Goal: Task Accomplishment & Management: Manage account settings

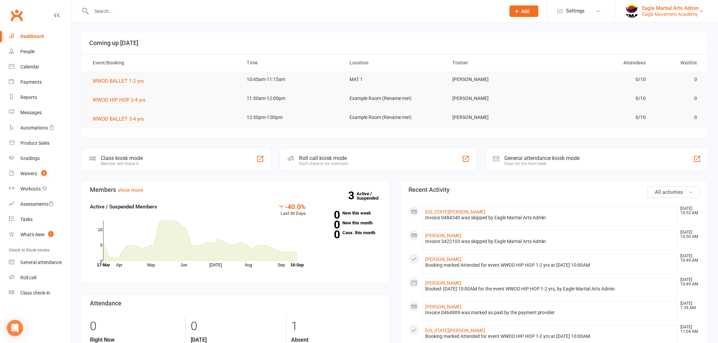
click at [694, 12] on div "Eagle Movement Academy" at bounding box center [670, 14] width 57 height 6
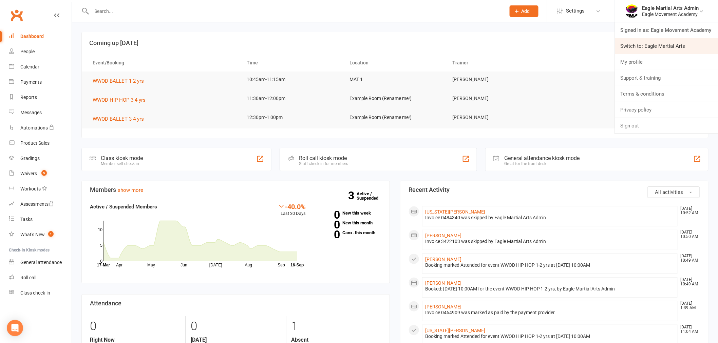
click at [656, 47] on link "Switch to: Eagle Martial Arts" at bounding box center [666, 46] width 103 height 16
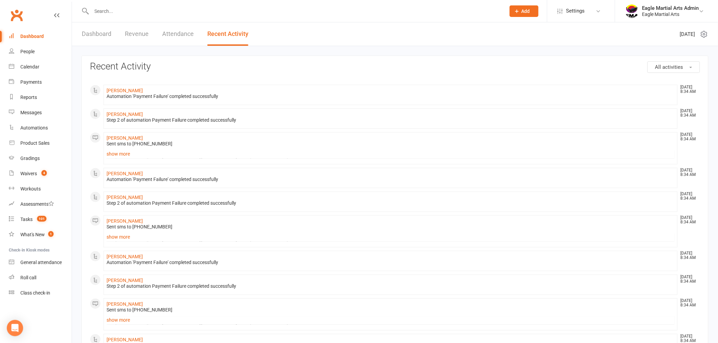
click at [36, 35] on div "Dashboard" at bounding box center [31, 36] width 23 height 5
click at [31, 39] on div "Dashboard" at bounding box center [31, 36] width 23 height 5
click at [31, 38] on div "Dashboard" at bounding box center [31, 36] width 23 height 5
click at [33, 96] on div "Reports" at bounding box center [28, 97] width 17 height 5
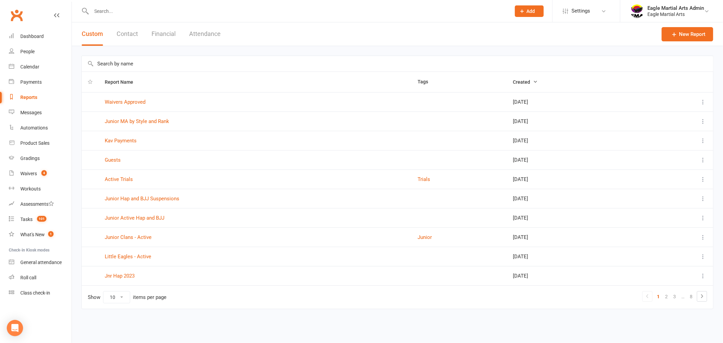
click at [148, 65] on input "text" at bounding box center [398, 64] width 632 height 16
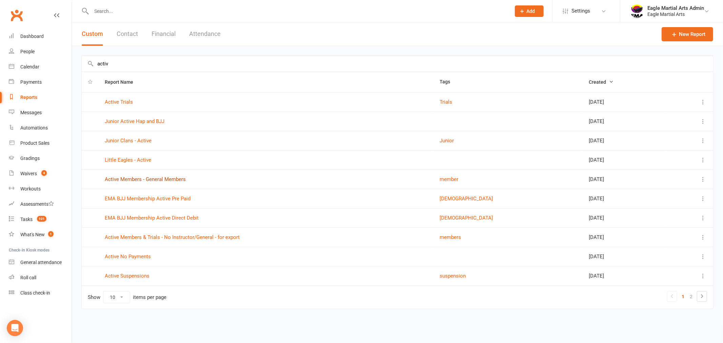
type input "activ"
click at [140, 178] on link "Active Members - General Members" at bounding box center [145, 179] width 81 height 6
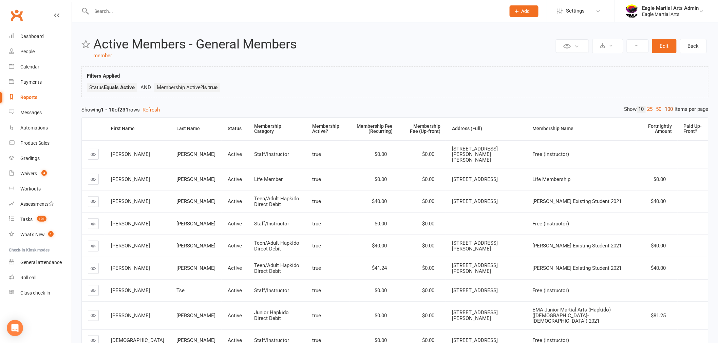
click at [665, 109] on link "100" at bounding box center [669, 109] width 12 height 7
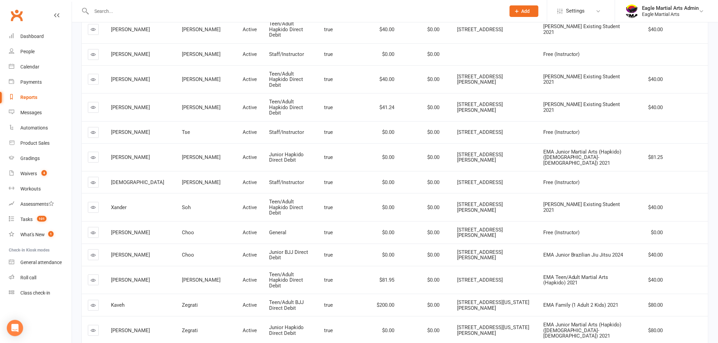
scroll to position [188, 0]
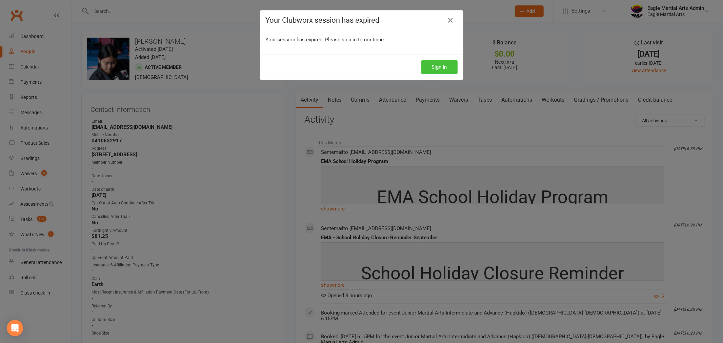
click at [451, 69] on button "Sign In" at bounding box center [439, 67] width 36 height 14
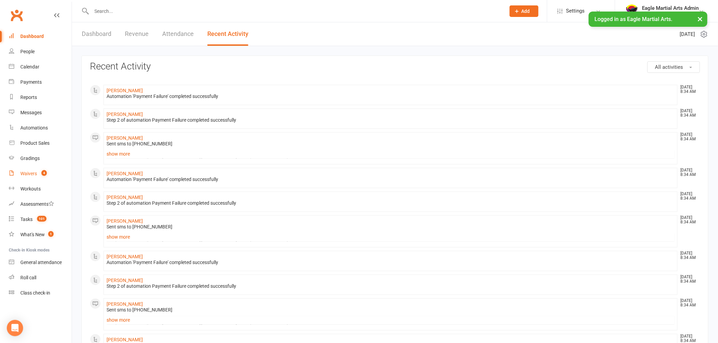
click at [31, 171] on div "Waivers" at bounding box center [28, 173] width 17 height 5
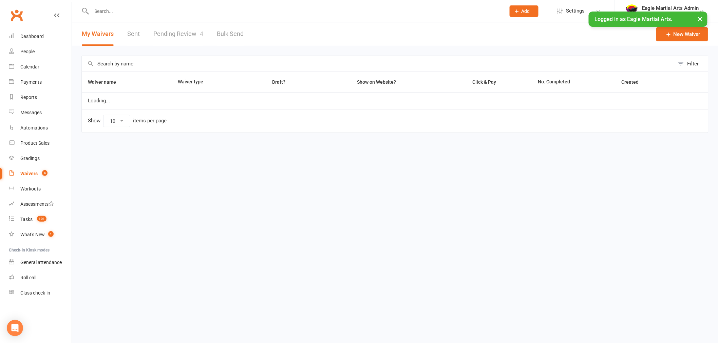
select select "100"
click at [187, 33] on link "Pending Review 4" at bounding box center [178, 33] width 50 height 23
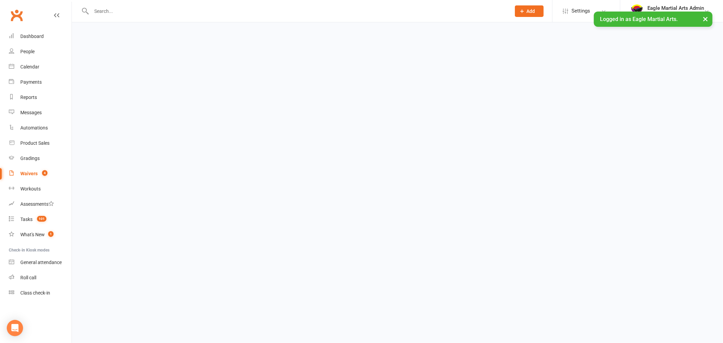
select select "25"
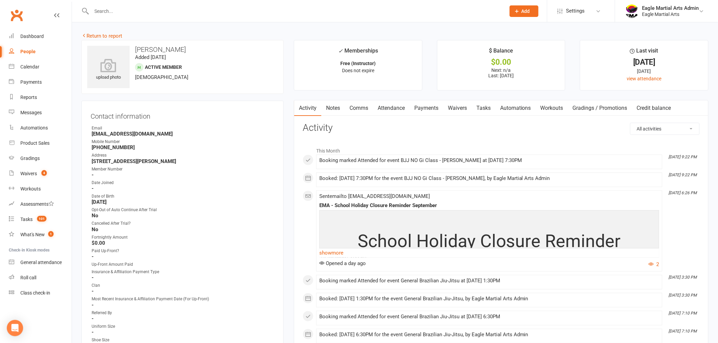
click at [424, 108] on link "Payments" at bounding box center [426, 108] width 34 height 16
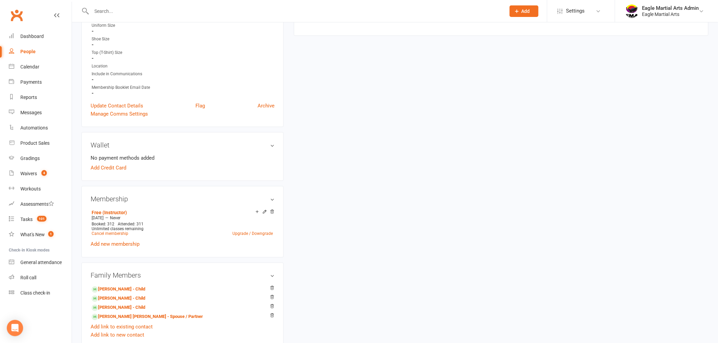
scroll to position [339, 0]
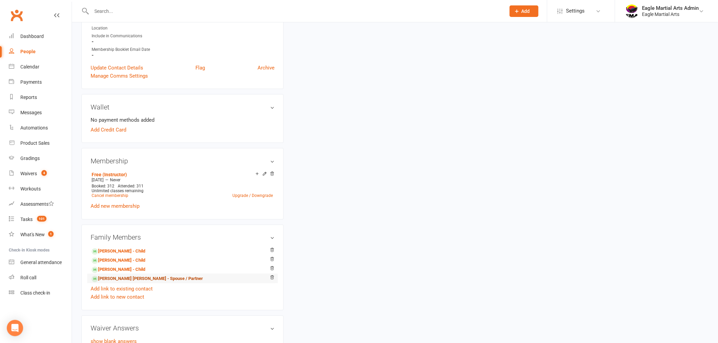
click at [134, 276] on link "[PERSON_NAME] [PERSON_NAME] - Spouse / Partner" at bounding box center [147, 279] width 111 height 7
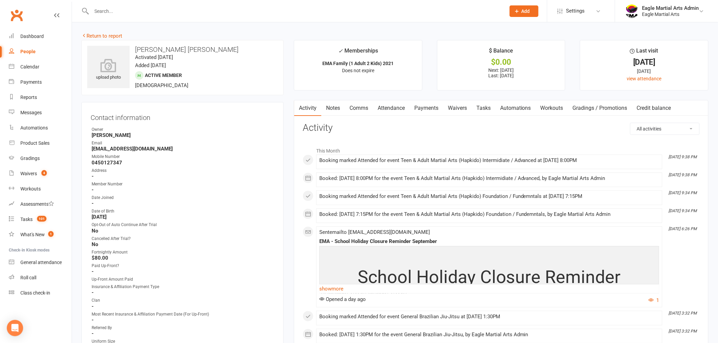
click at [426, 110] on link "Payments" at bounding box center [426, 108] width 34 height 16
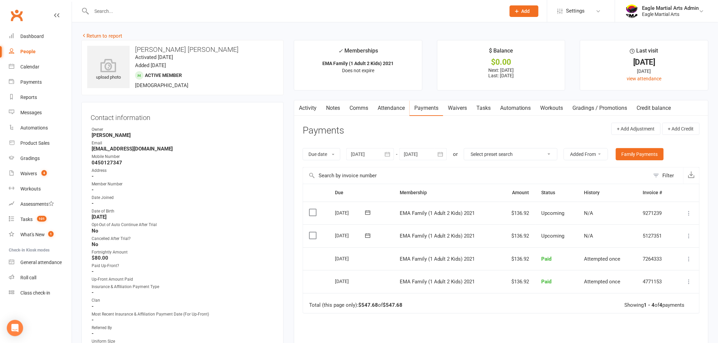
scroll to position [75, 0]
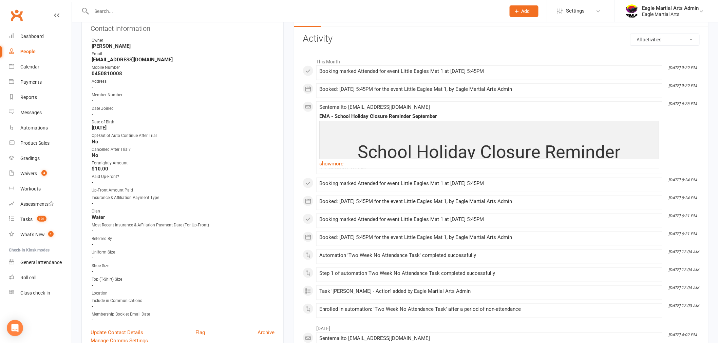
scroll to position [75, 0]
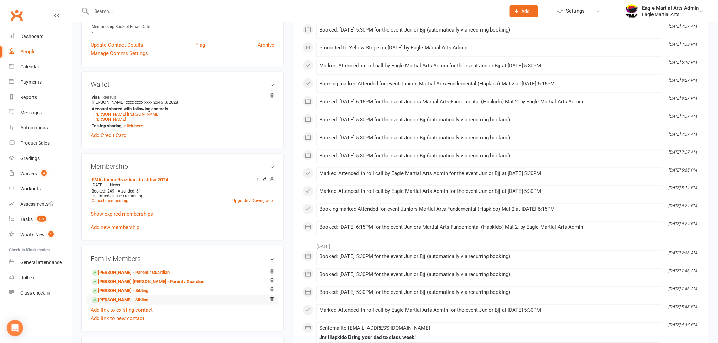
scroll to position [377, 0]
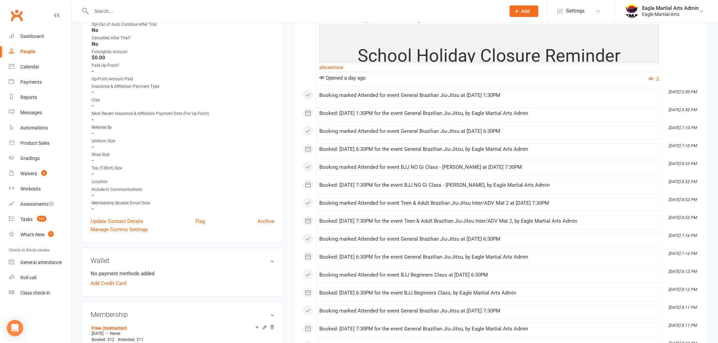
scroll to position [188, 0]
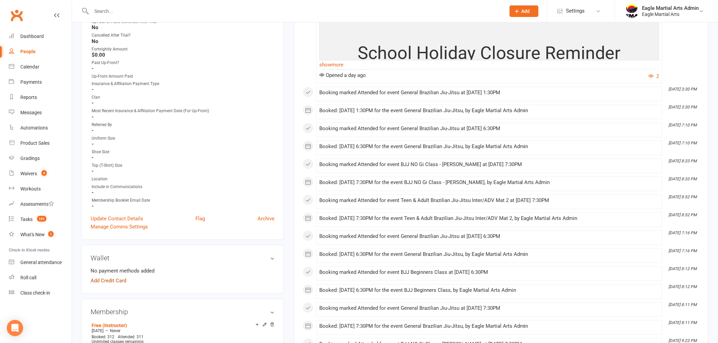
click at [112, 279] on link "Add Credit Card" at bounding box center [109, 281] width 36 height 8
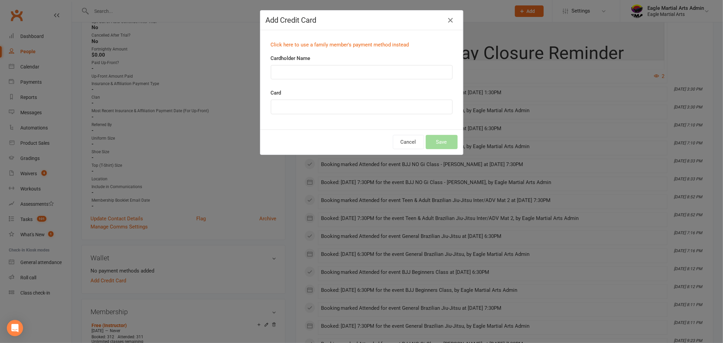
click at [299, 41] on div "Click here to use a family member's payment method instead" at bounding box center [362, 45] width 192 height 19
click at [299, 42] on link "Click here to use a family member's payment method instead" at bounding box center [340, 45] width 138 height 6
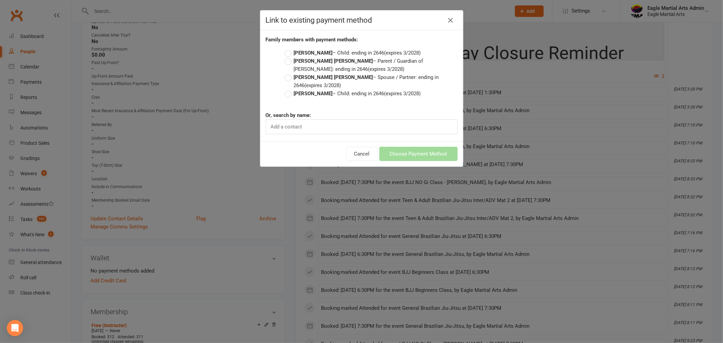
click at [288, 78] on label "Sarah Chiat Sien Wee – Spouse / Partner: ending in 2646 (expires 3/2028)" at bounding box center [371, 81] width 173 height 16
click at [288, 73] on input "Sarah Chiat Sien Wee – Spouse / Partner: ending in 2646 (expires 3/2028)" at bounding box center [287, 73] width 4 height 0
click at [438, 156] on button "Choose Payment Method" at bounding box center [418, 154] width 78 height 14
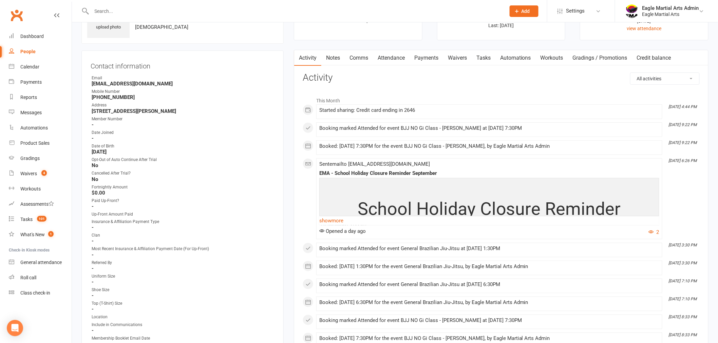
scroll to position [0, 0]
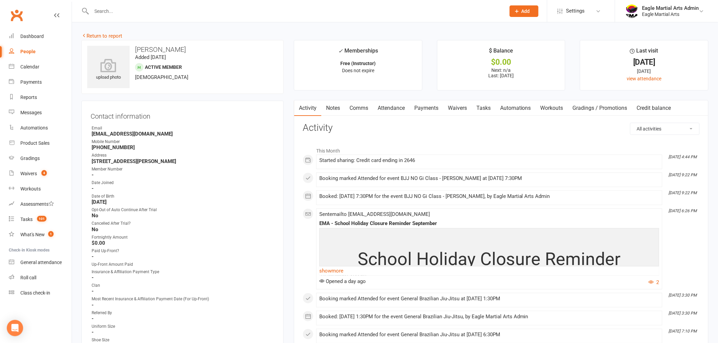
click at [335, 107] on link "Notes" at bounding box center [332, 108] width 23 height 16
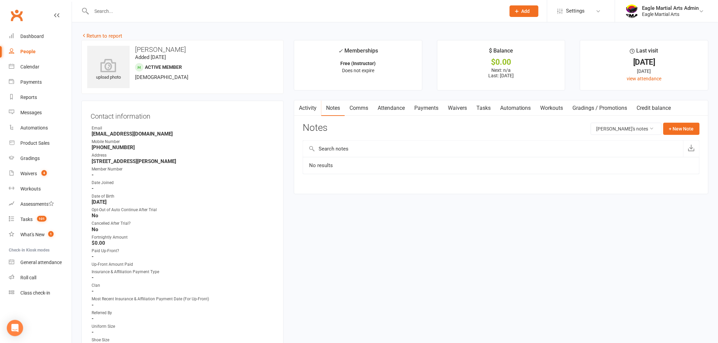
click at [364, 150] on input "text" at bounding box center [493, 149] width 380 height 16
type input "Payment start"
